Goal: Find specific page/section: Find specific page/section

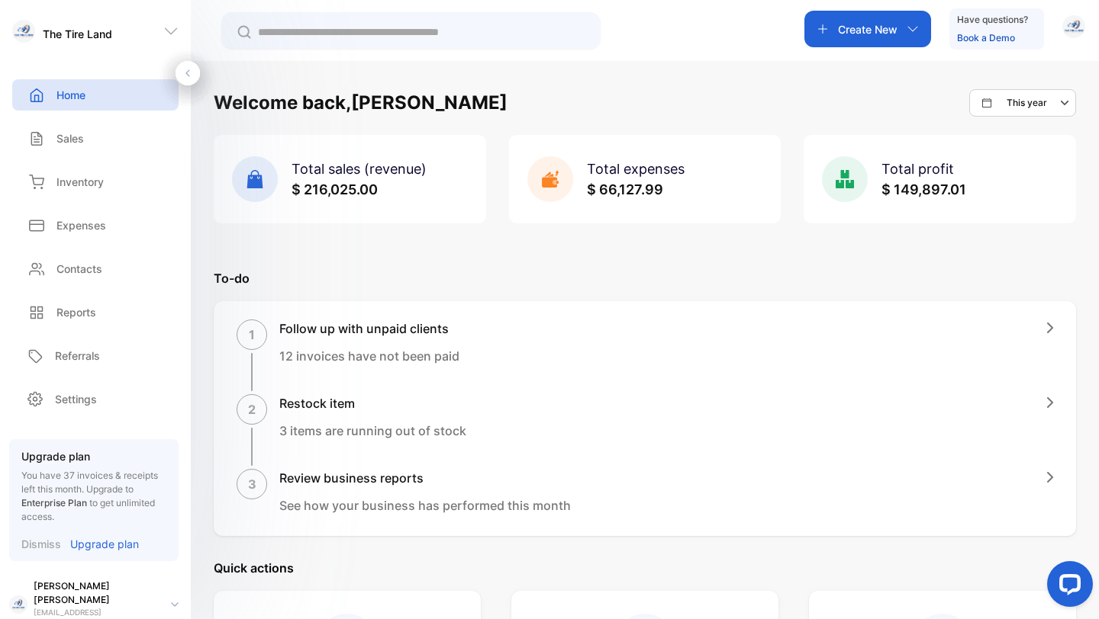
click at [85, 27] on p "The Tire Land" at bounding box center [77, 34] width 69 height 16
click at [16, 35] on img at bounding box center [23, 31] width 23 height 23
click at [67, 96] on p "Home" at bounding box center [70, 95] width 29 height 16
click at [38, 544] on p "Dismiss" at bounding box center [41, 544] width 40 height 16
click at [76, 185] on p "Inventory" at bounding box center [79, 182] width 47 height 16
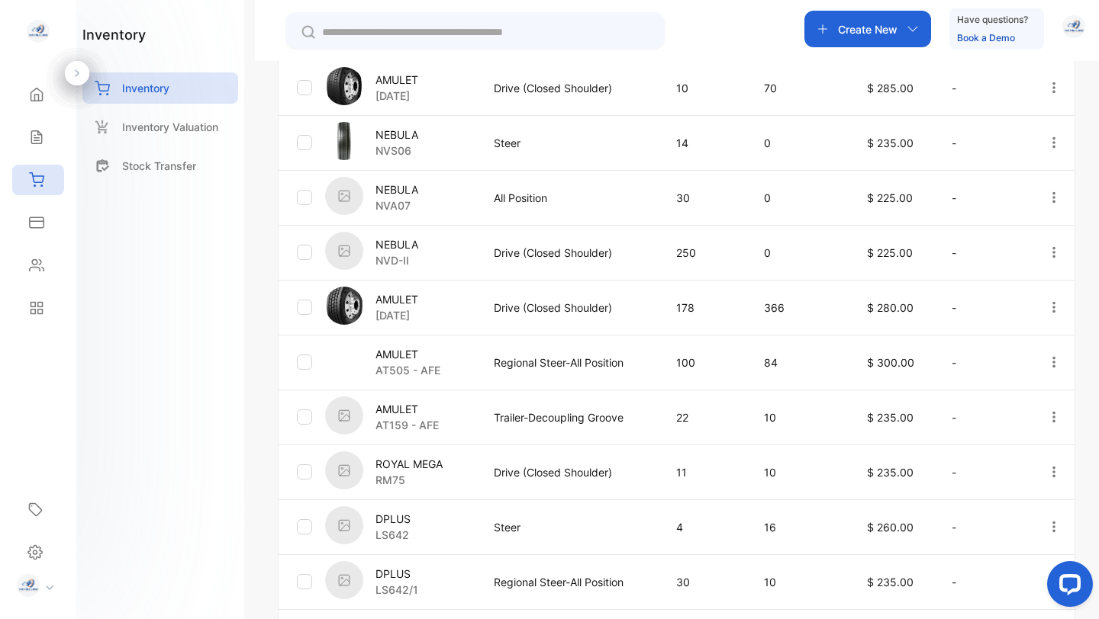
scroll to position [375, 0]
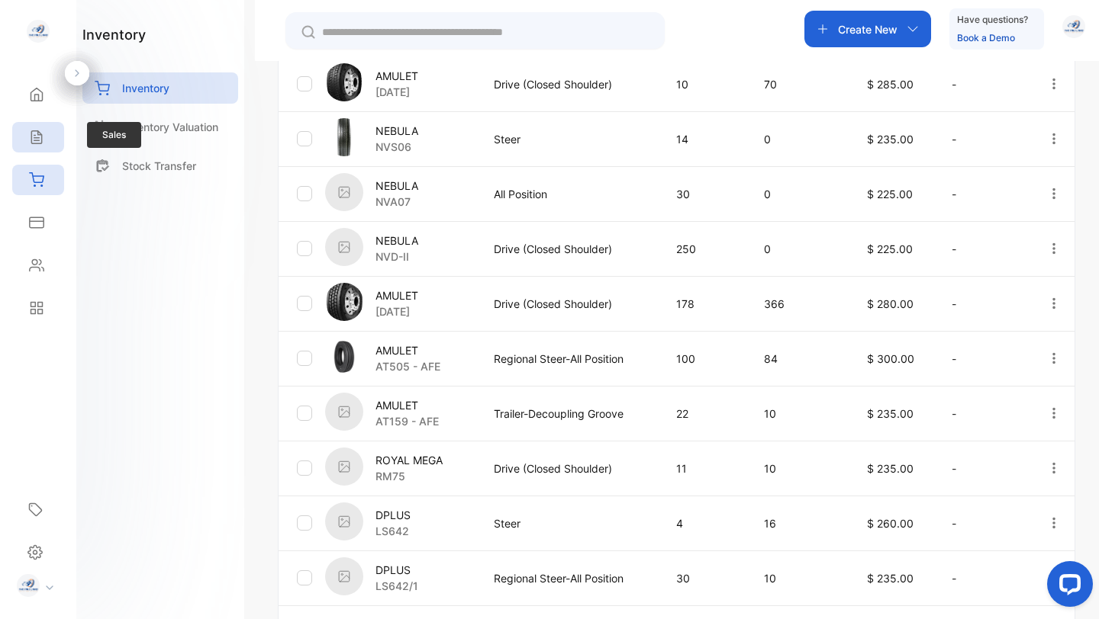
click at [34, 133] on icon at bounding box center [36, 137] width 15 height 15
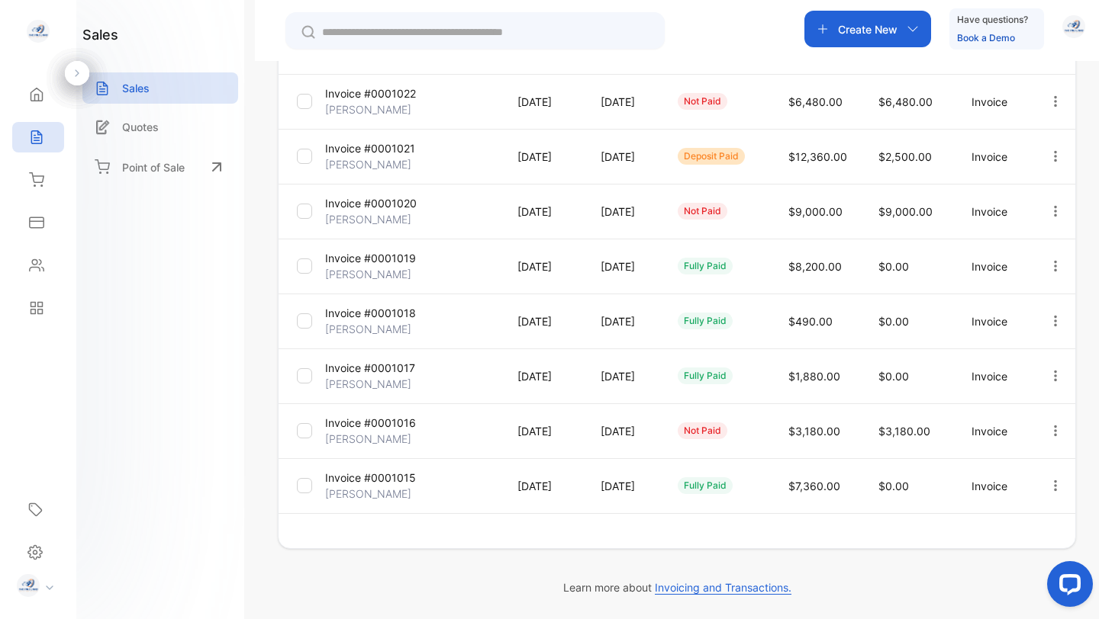
scroll to position [375, 0]
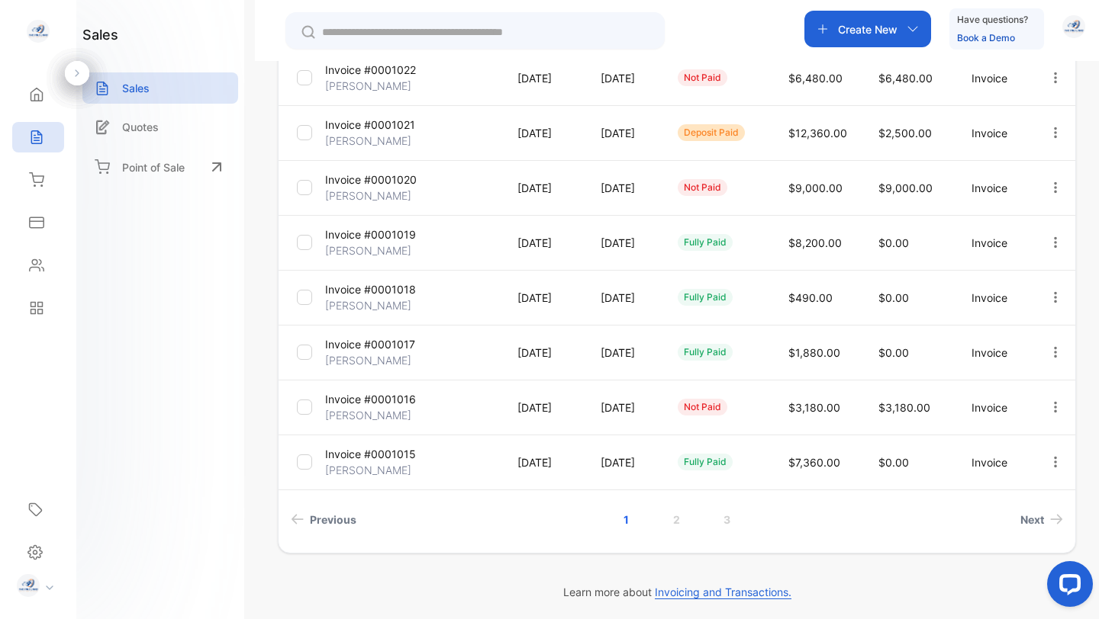
click at [381, 70] on p "Invoice #0001022" at bounding box center [370, 70] width 91 height 16
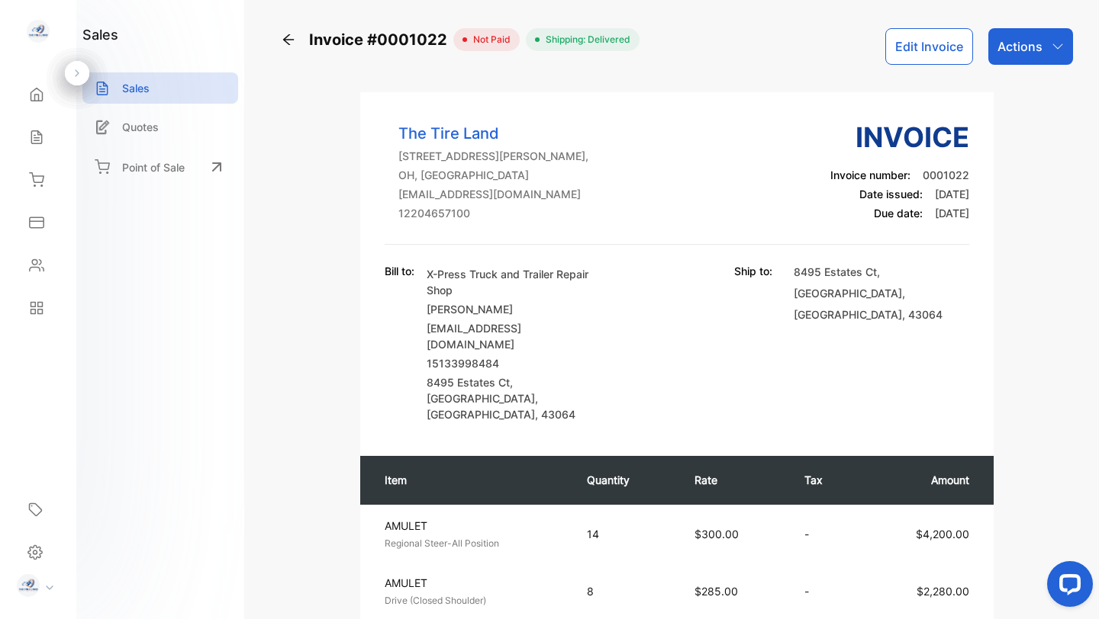
click at [908, 342] on div "8495 Estates Ct , Plain City , OH , 43064" at bounding box center [880, 342] width 175 height 159
click at [1067, 581] on icon "Open LiveChat chat widget" at bounding box center [1070, 584] width 14 height 10
click at [34, 265] on icon at bounding box center [36, 265] width 15 height 15
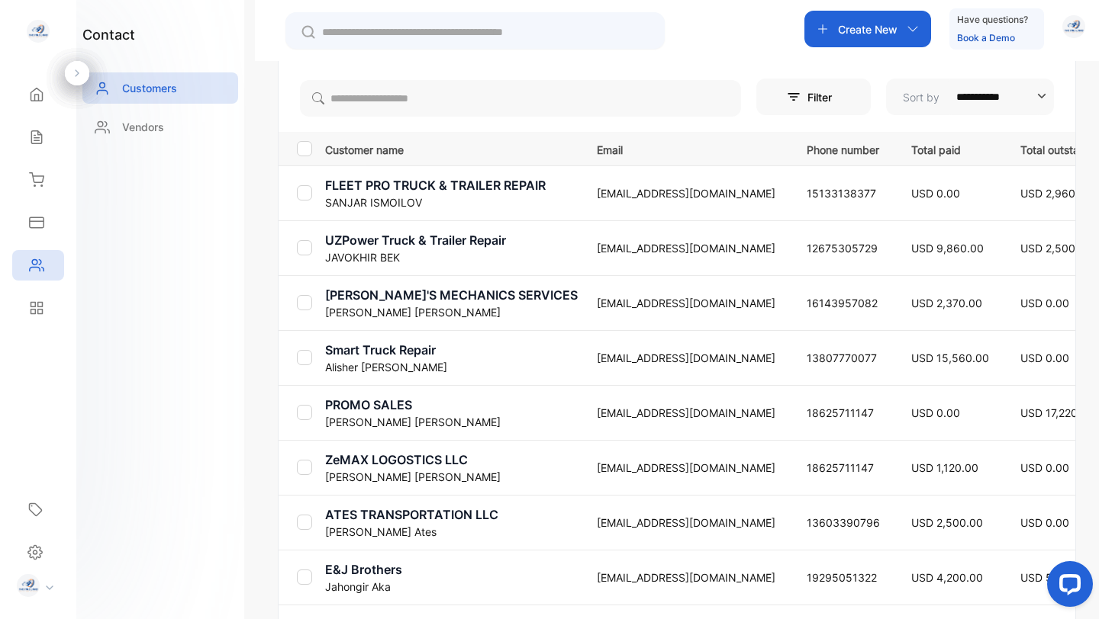
scroll to position [280, 0]
click at [452, 246] on p "UZPower Truck & Trailer Repair" at bounding box center [451, 239] width 253 height 18
